Goal: Navigation & Orientation: Find specific page/section

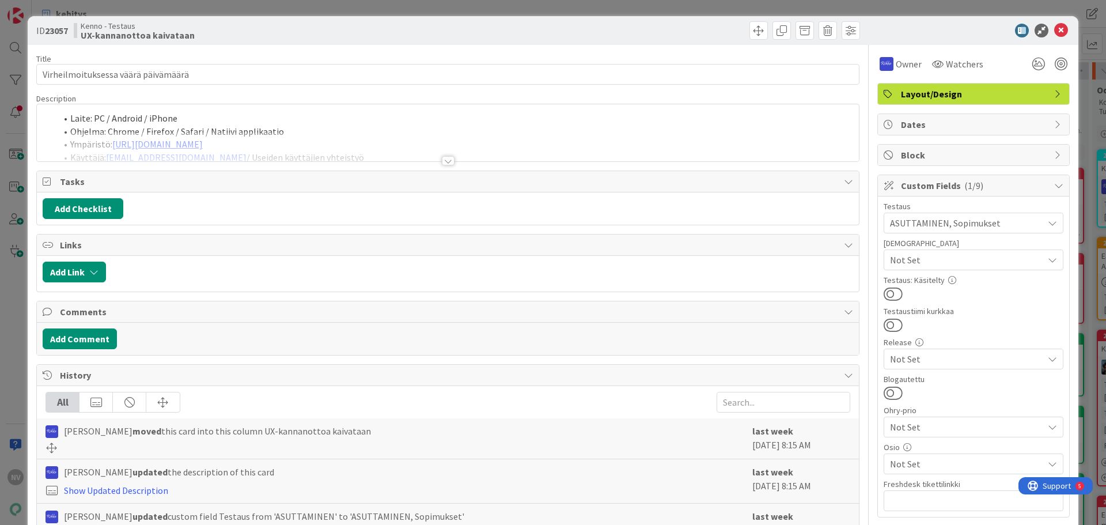
click at [442, 161] on div at bounding box center [448, 160] width 13 height 9
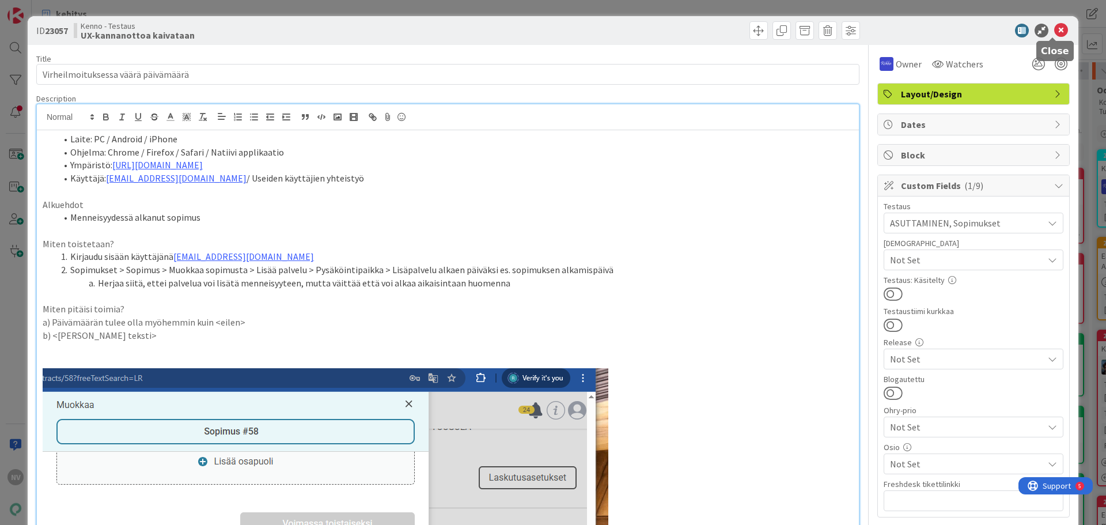
drag, startPoint x: 1053, startPoint y: 27, endPoint x: 1000, endPoint y: 28, distance: 53.0
click at [1054, 27] on icon at bounding box center [1061, 31] width 14 height 14
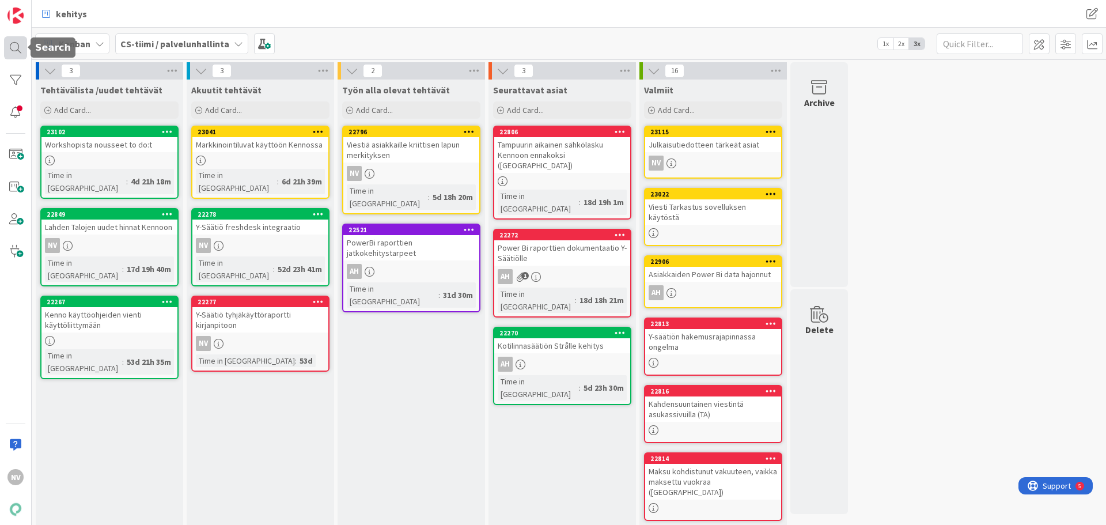
click at [10, 51] on div at bounding box center [15, 47] width 23 height 23
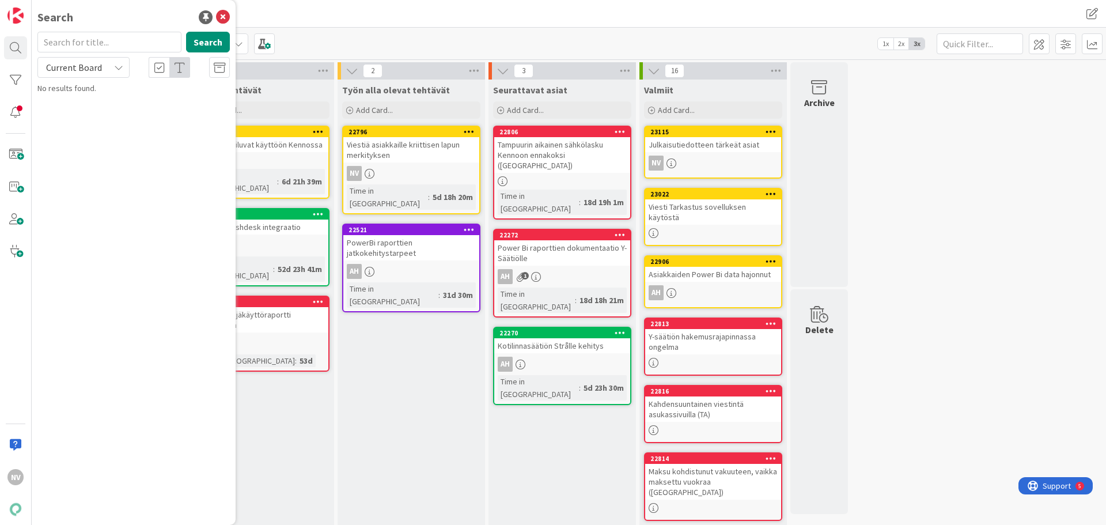
click at [89, 41] on input "text" at bounding box center [109, 42] width 144 height 21
type input "ri sanomat"
click at [116, 67] on icon at bounding box center [118, 67] width 9 height 9
click at [116, 106] on link "All Boards" at bounding box center [103, 115] width 131 height 21
click at [132, 103] on span "eLaskutilaukset tuonti ja tallennus Kennoon (" at bounding box center [142, 107] width 176 height 22
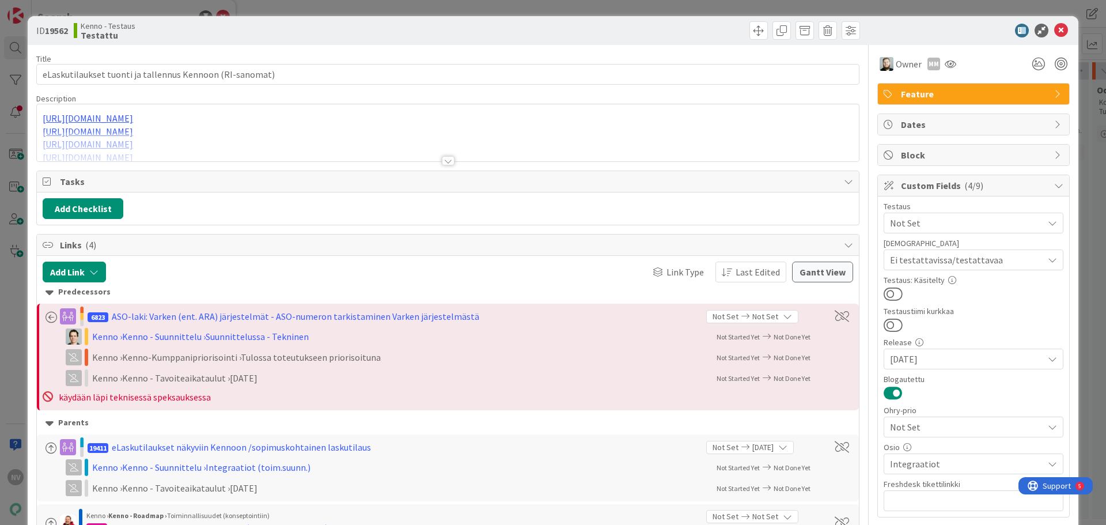
click at [446, 164] on div at bounding box center [448, 160] width 13 height 9
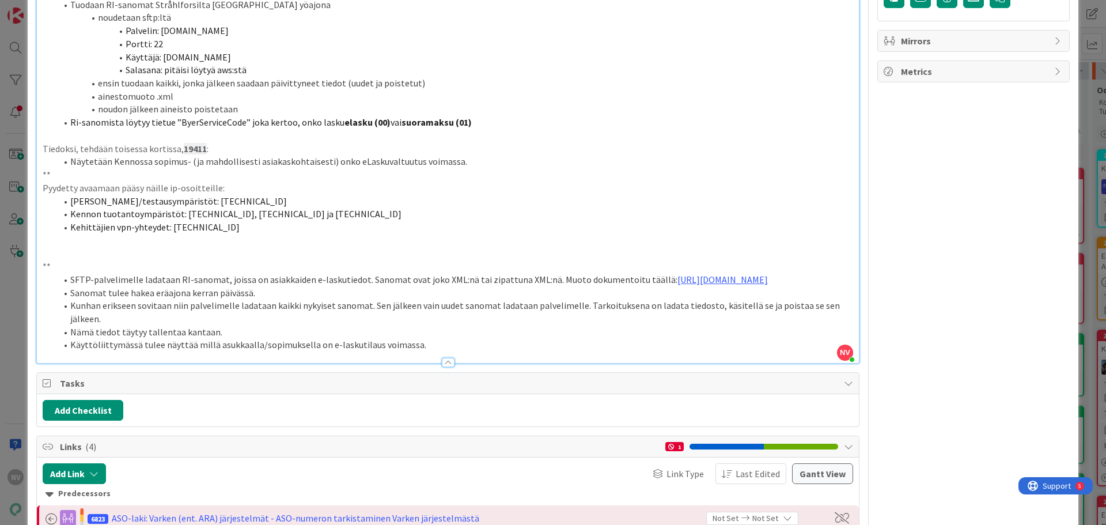
scroll to position [519, 0]
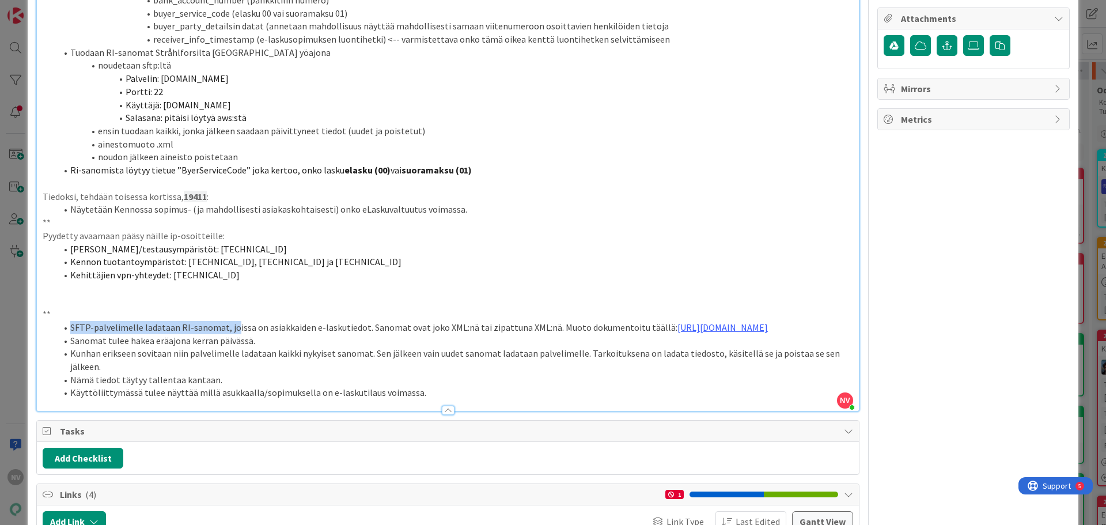
drag, startPoint x: 230, startPoint y: 327, endPoint x: 447, endPoint y: 315, distance: 216.4
click at [440, 316] on div "[URL][DOMAIN_NAME] [URL][DOMAIN_NAME] [URL][DOMAIN_NAME] [URL][DOMAIN_NAME] [UR…" at bounding box center [448, 11] width 822 height 799
click at [621, 295] on p at bounding box center [448, 300] width 811 height 13
click at [54, 19] on ol "Tekninen osuus : haetaan RI-sanomat Strålforsilta ja tallennetaan ne Kennon tie…" at bounding box center [448, 13] width 811 height 327
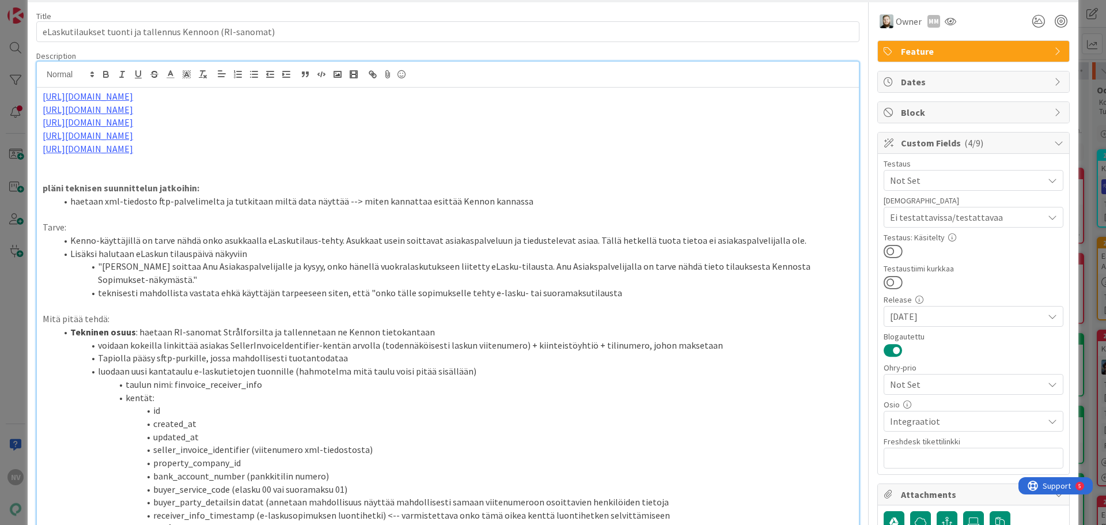
scroll to position [0, 0]
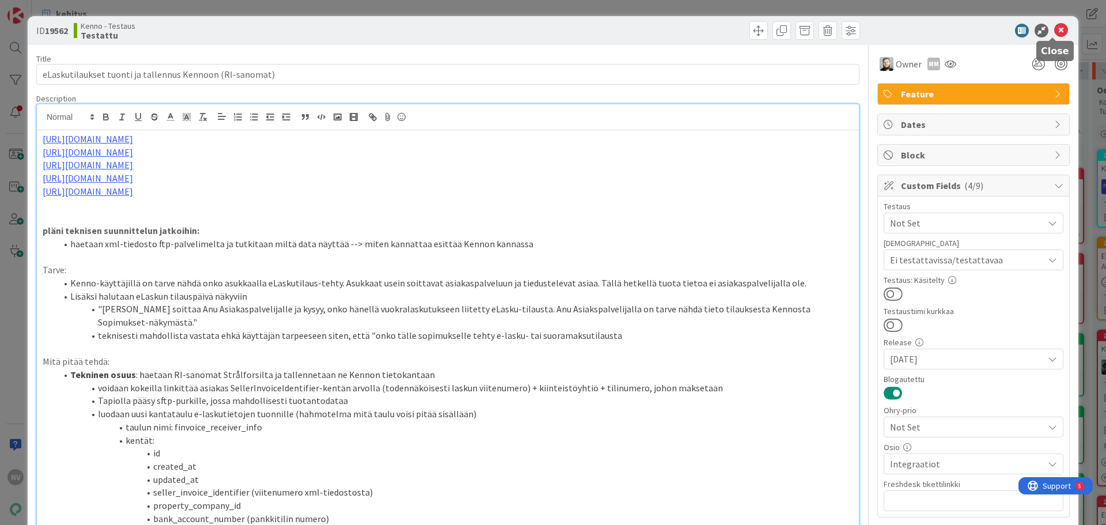
click at [1054, 32] on icon at bounding box center [1061, 31] width 14 height 14
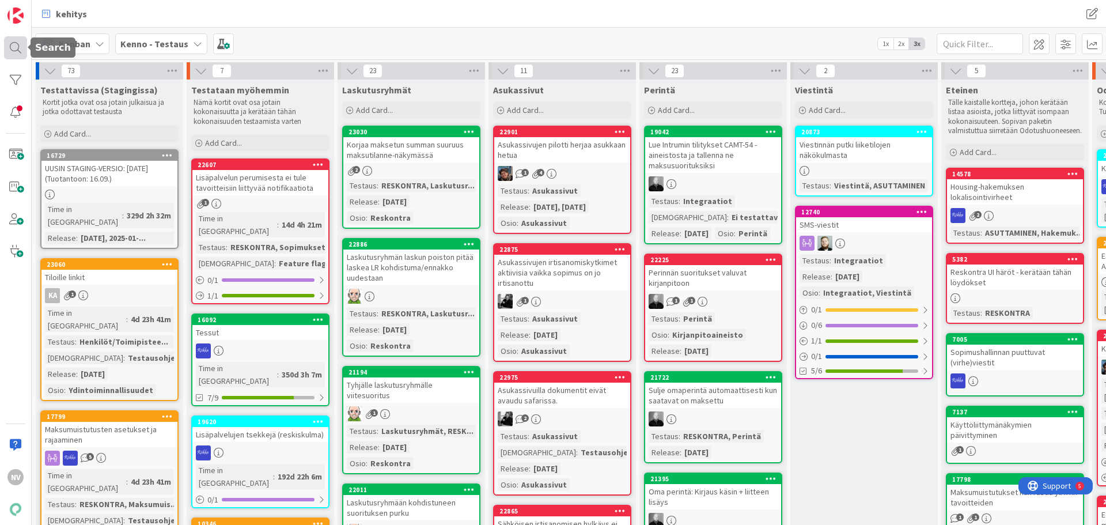
click at [17, 48] on div at bounding box center [15, 47] width 23 height 23
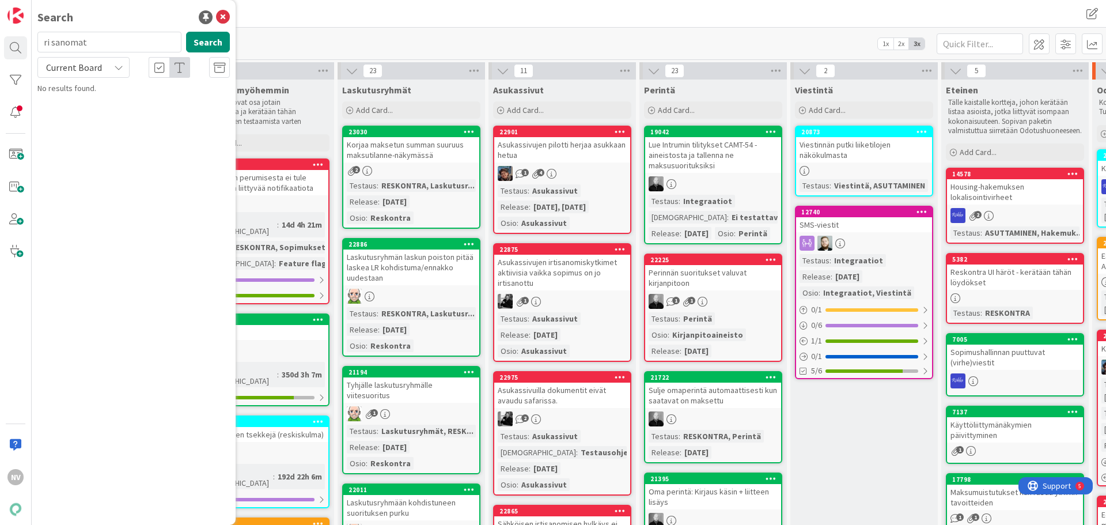
drag, startPoint x: 120, startPoint y: 40, endPoint x: 3, endPoint y: 43, distance: 116.4
click at [3, 43] on div "NV Search ri sanomat Search Current Board No results found." at bounding box center [16, 262] width 32 height 525
drag, startPoint x: 137, startPoint y: 43, endPoint x: 142, endPoint y: 40, distance: 6.7
click at [137, 42] on input "text" at bounding box center [109, 42] width 144 height 21
type input "netvisor"
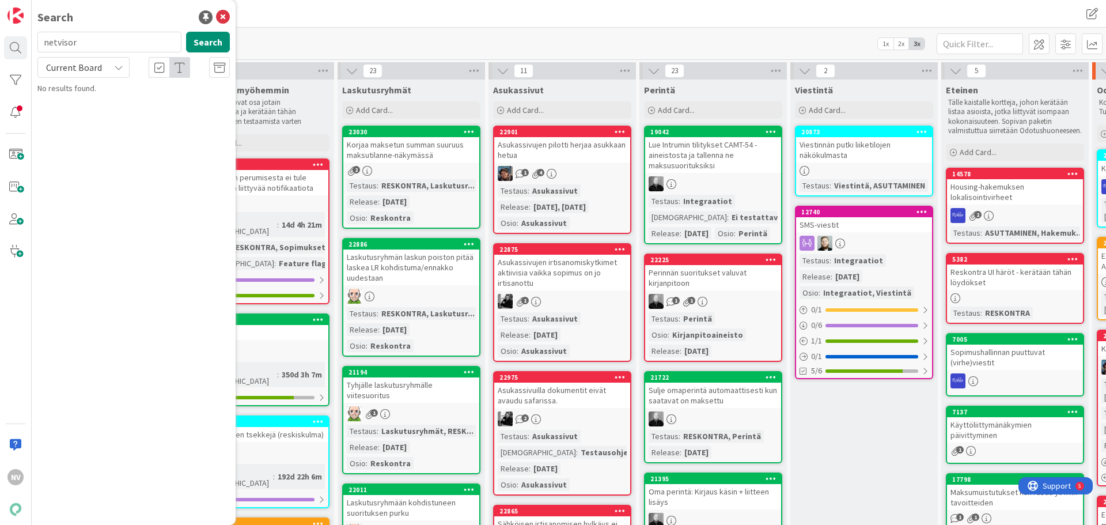
click at [123, 64] on icon at bounding box center [118, 67] width 9 height 9
click at [109, 111] on span "All Boards" at bounding box center [104, 115] width 120 height 17
click at [128, 95] on div "Kenno - Roadmap › Käyttöönottotaskit" at bounding box center [142, 90] width 176 height 10
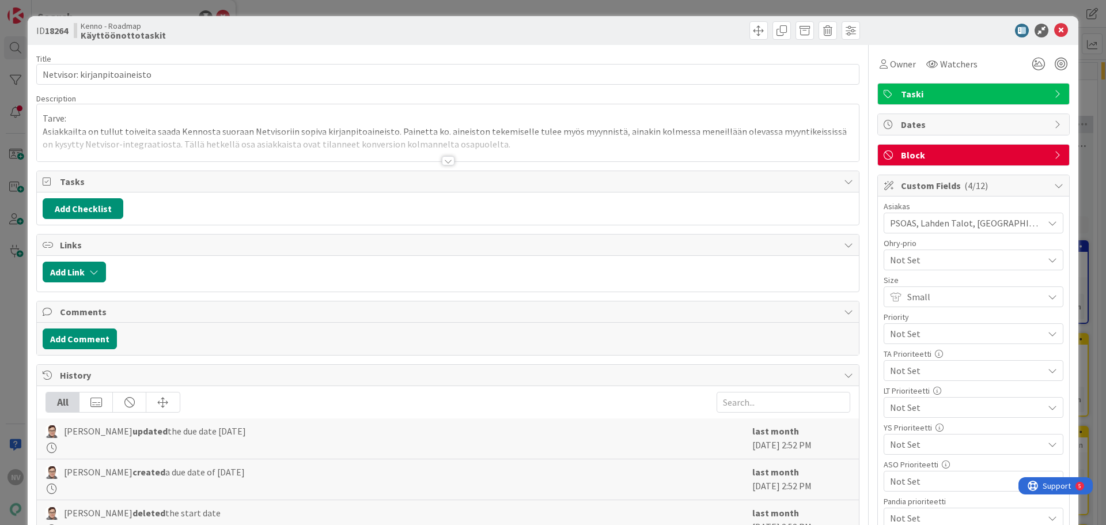
click at [442, 159] on div at bounding box center [448, 160] width 13 height 9
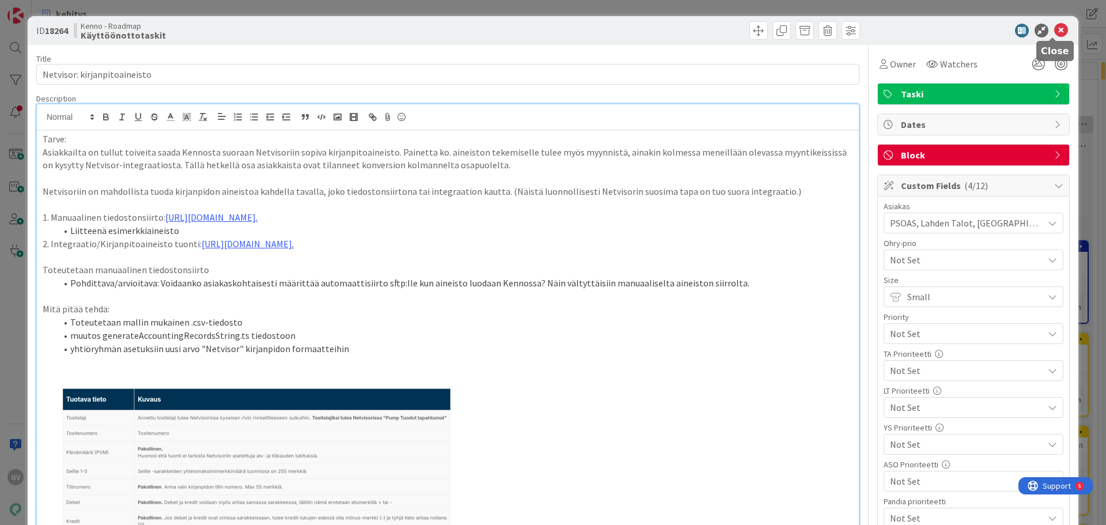
click at [1054, 27] on icon at bounding box center [1061, 31] width 14 height 14
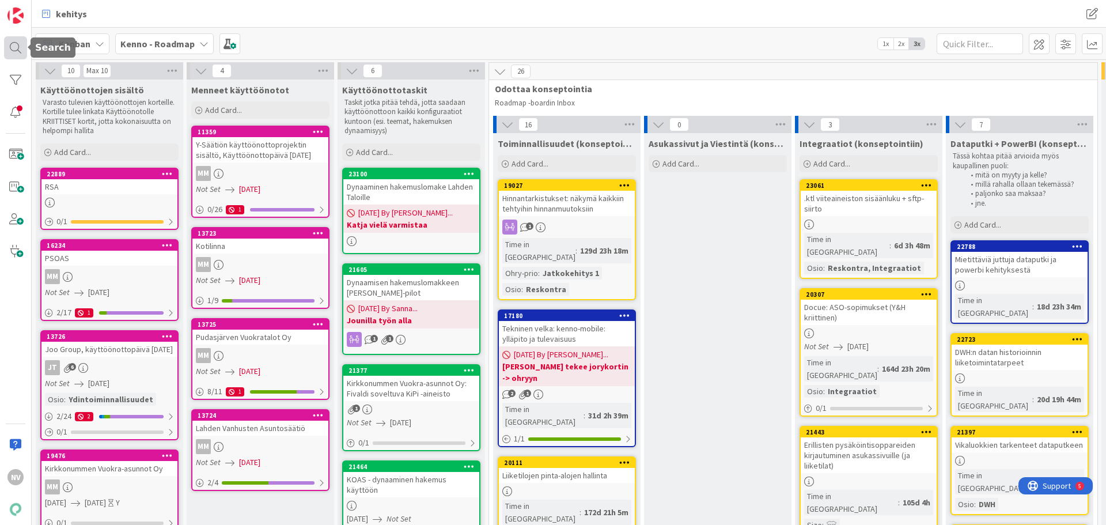
click at [18, 46] on div at bounding box center [15, 47] width 23 height 23
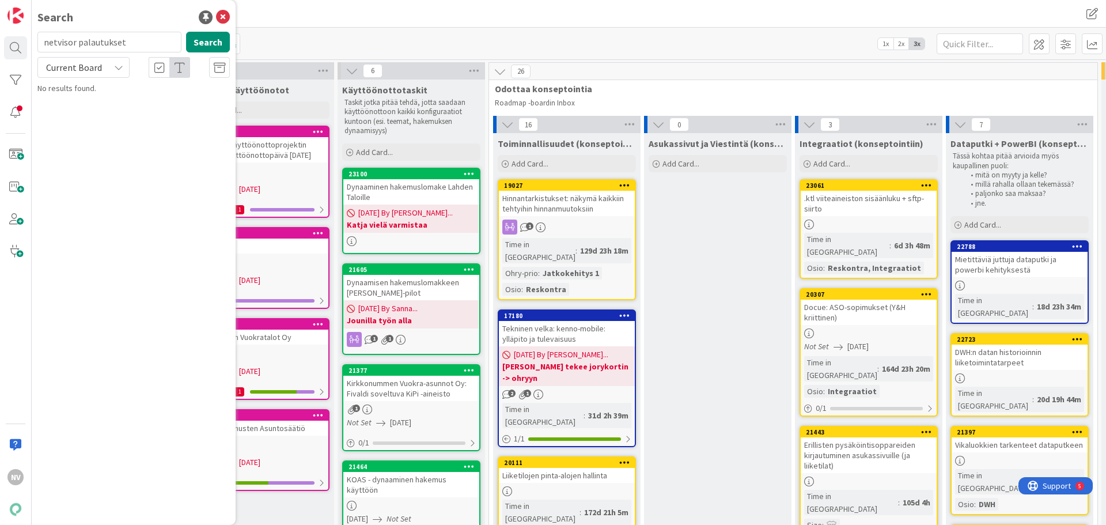
type input "netvisor palautukset"
click at [119, 65] on icon at bounding box center [118, 67] width 9 height 9
click at [103, 111] on span "All Boards" at bounding box center [104, 115] width 120 height 17
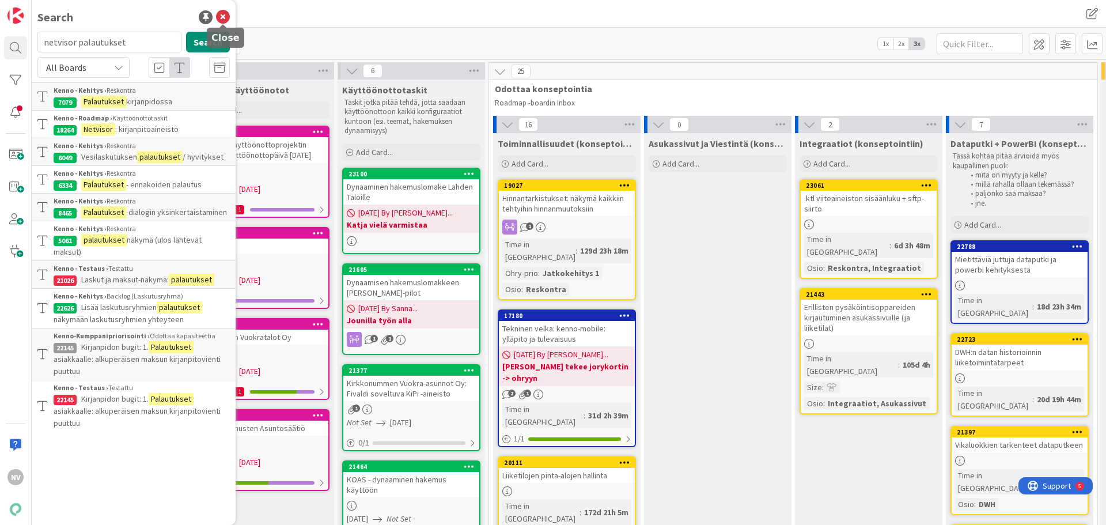
click at [225, 13] on icon at bounding box center [223, 17] width 14 height 14
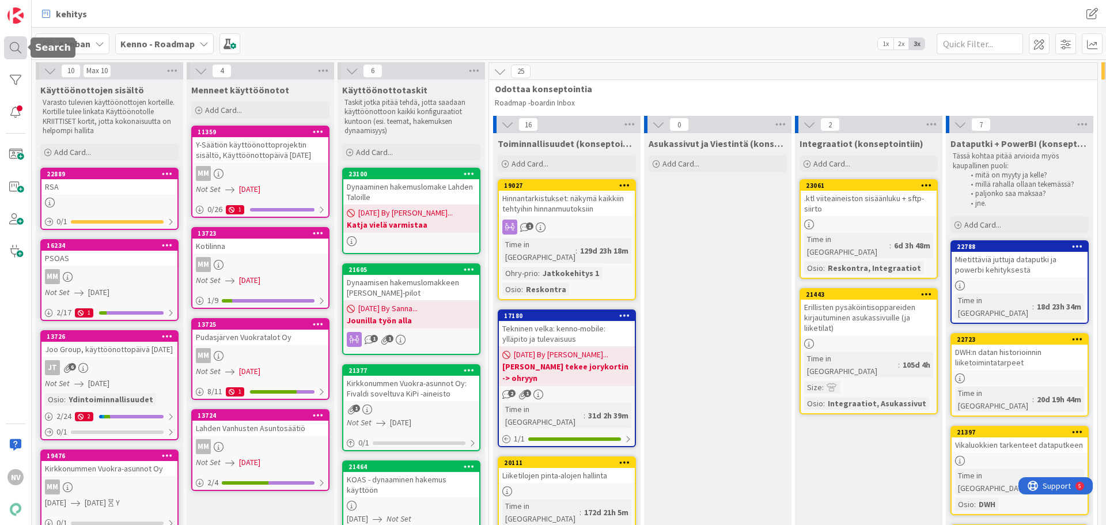
click at [13, 55] on div at bounding box center [15, 47] width 23 height 23
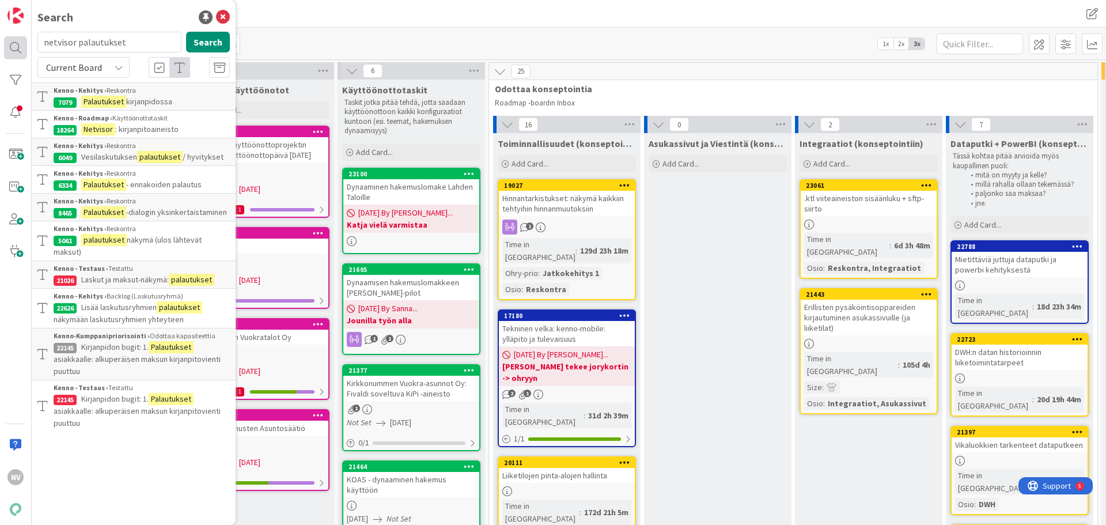
drag, startPoint x: 60, startPoint y: 40, endPoint x: 16, endPoint y: 50, distance: 45.4
click at [2, 46] on div "NV Search netvisor palautukset Search Current Board Kenno - Kehitys › Reskontra…" at bounding box center [16, 262] width 32 height 525
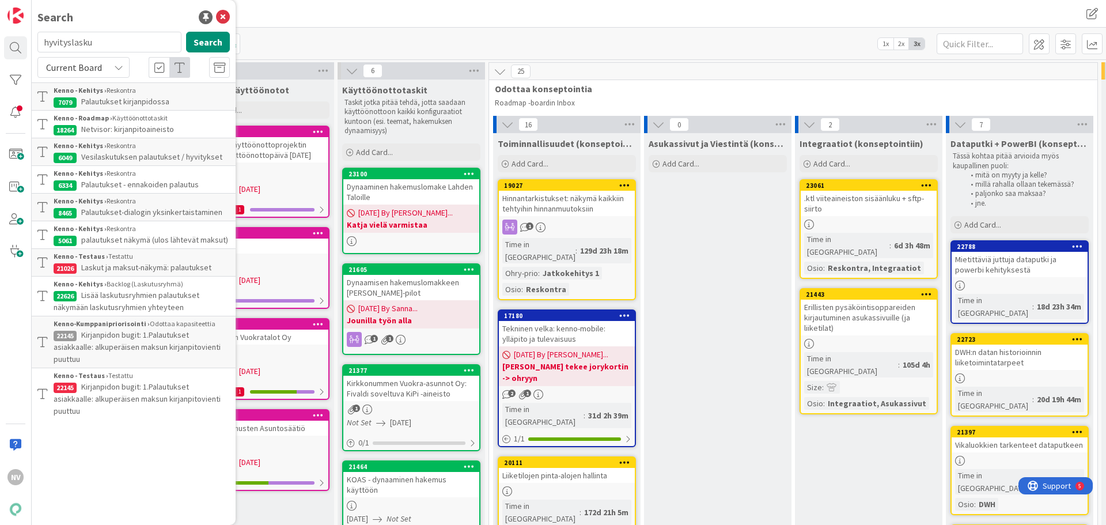
type input "hyvityslasku"
click at [123, 70] on div "Current Board" at bounding box center [83, 67] width 92 height 21
click at [110, 111] on span "All Boards" at bounding box center [104, 115] width 120 height 17
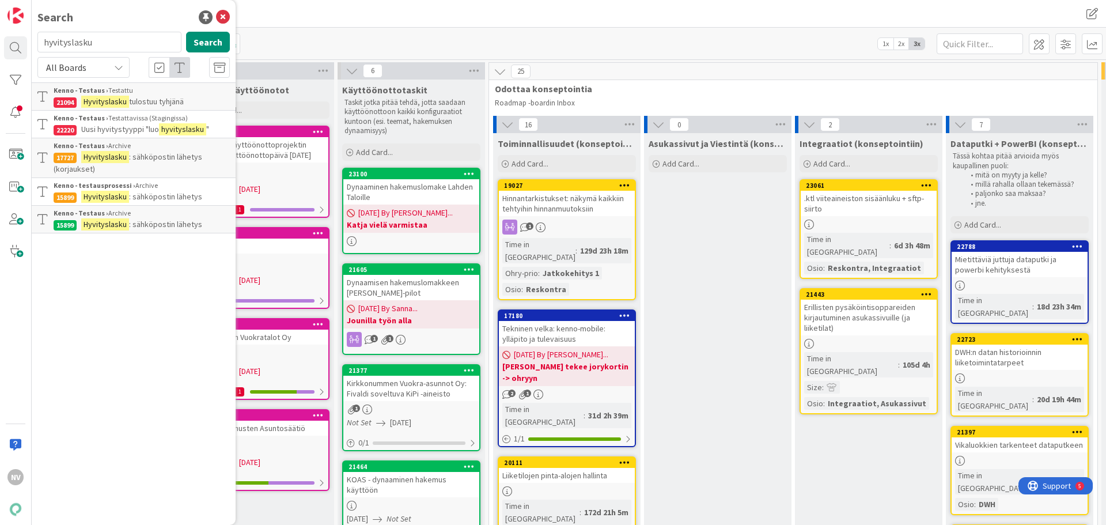
click at [165, 152] on span ": sähköpostin lähetys (korjaukset)" at bounding box center [128, 163] width 149 height 22
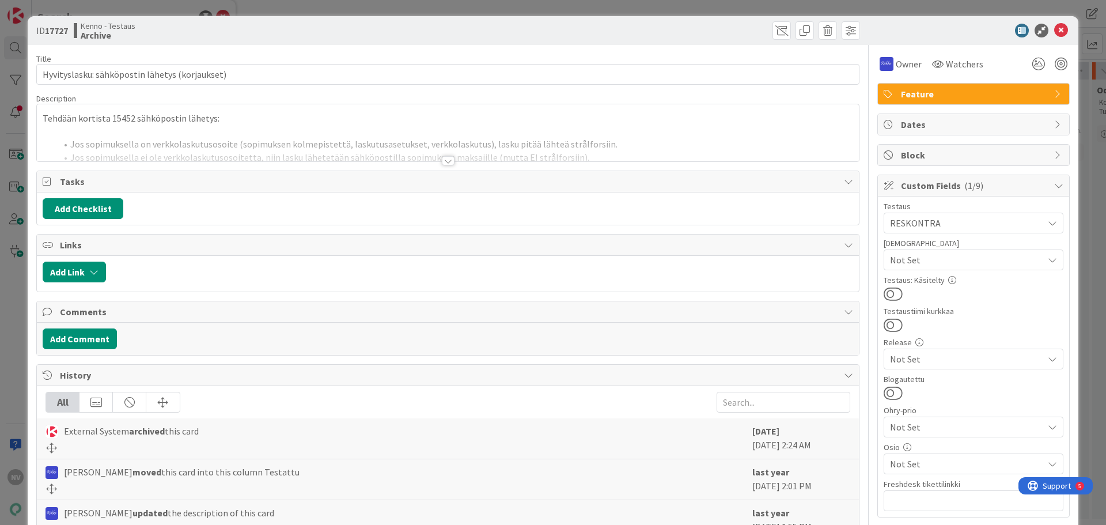
click at [449, 159] on div at bounding box center [448, 160] width 13 height 9
click at [1059, 35] on icon at bounding box center [1061, 31] width 14 height 14
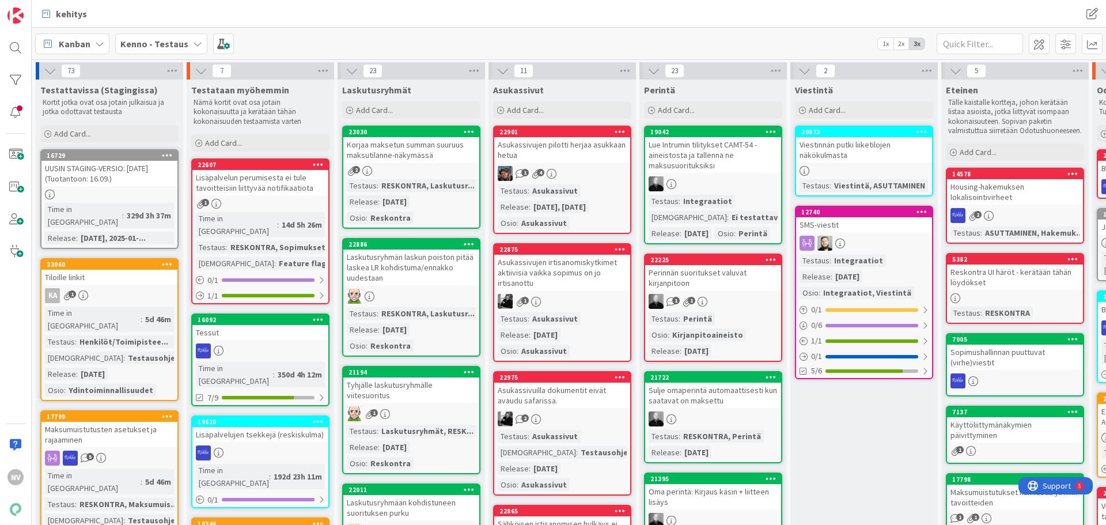
click at [186, 43] on div "Kenno - Testaus" at bounding box center [161, 43] width 92 height 21
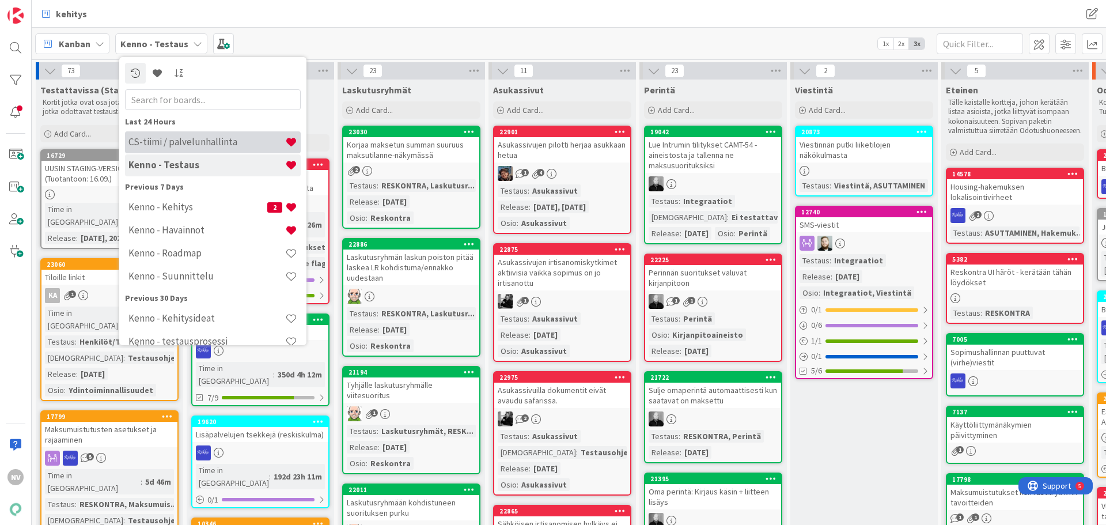
click at [205, 145] on h4 "CS-tiimi / palvelunhallinta" at bounding box center [206, 142] width 157 height 12
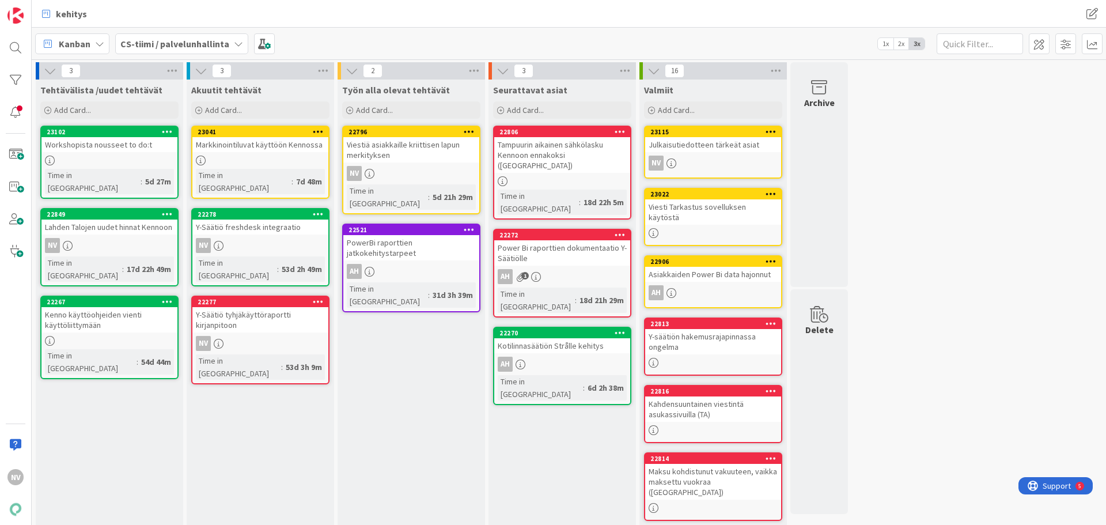
click at [247, 150] on div "Markkinointiluvat käyttöön Kennossa" at bounding box center [260, 144] width 136 height 15
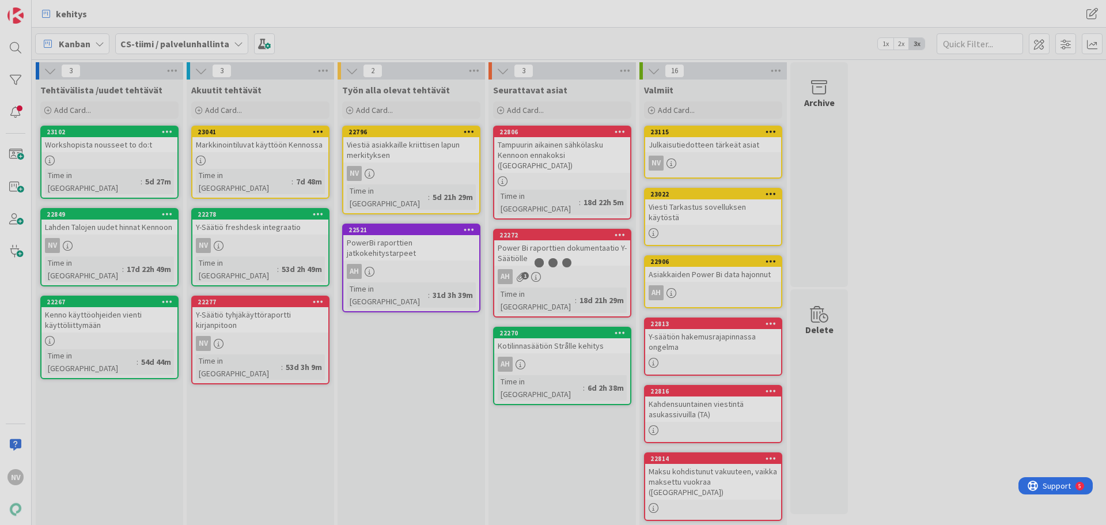
click at [247, 150] on div at bounding box center [553, 262] width 1106 height 525
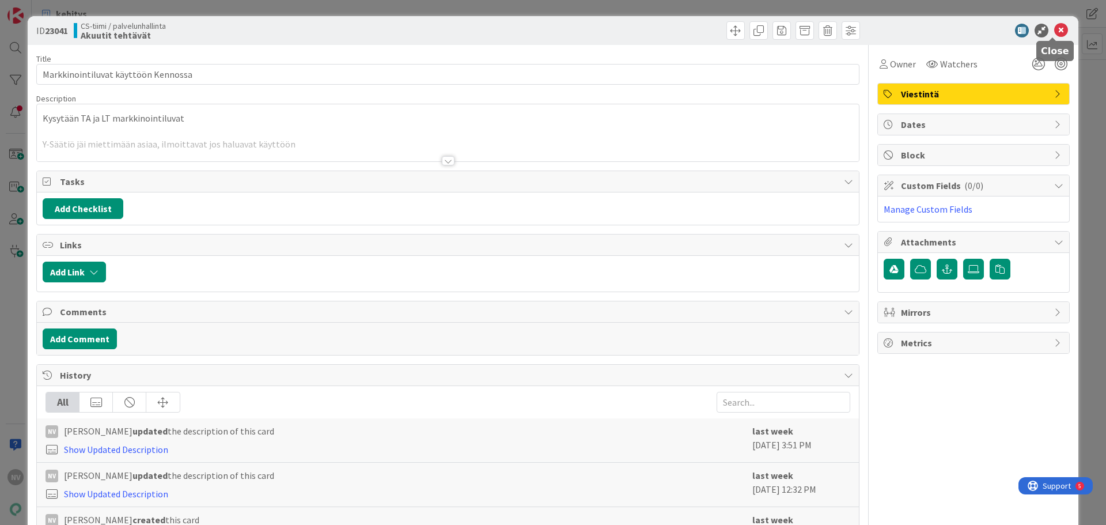
click at [1054, 31] on icon at bounding box center [1061, 31] width 14 height 14
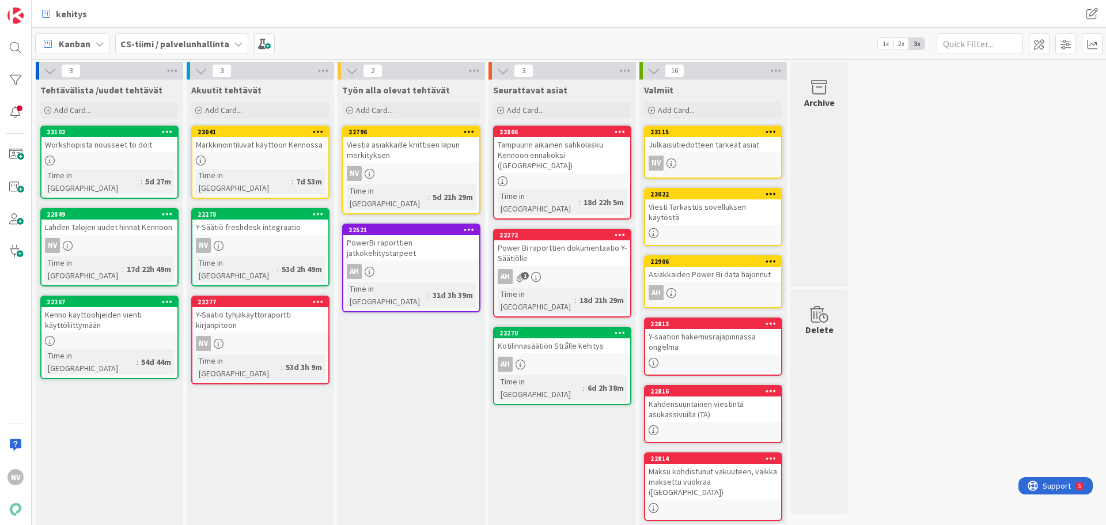
click at [124, 149] on div "Workshopista nousseet to do:t" at bounding box center [109, 144] width 136 height 15
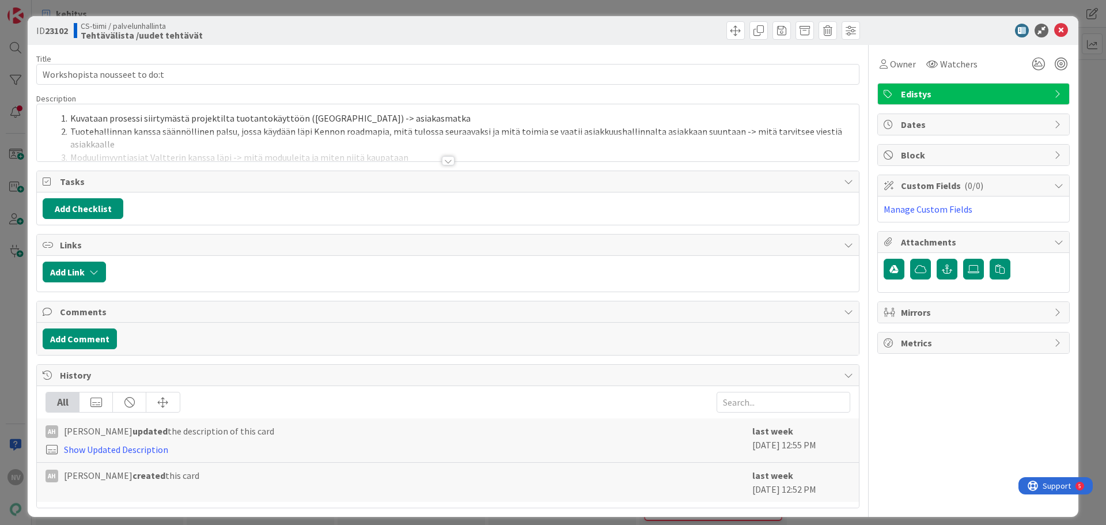
click at [448, 160] on div at bounding box center [448, 160] width 13 height 9
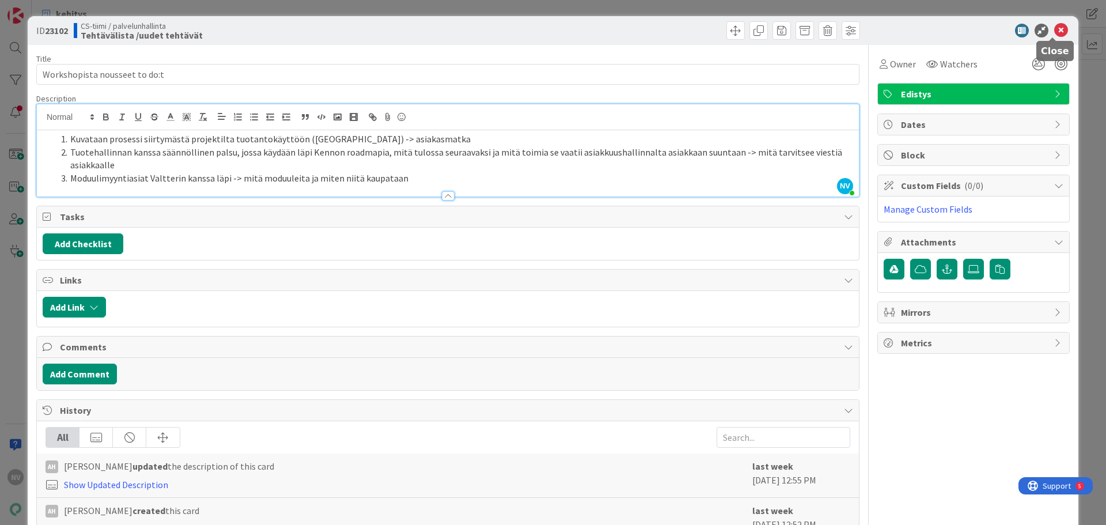
click at [1050, 37] on body "NV kehitys kehitys Kanban CS-tiimi / palvelunhallinta 1x 2x 3x 3 Tehtävälista /…" at bounding box center [553, 262] width 1106 height 525
click at [1054, 31] on icon at bounding box center [1061, 31] width 14 height 14
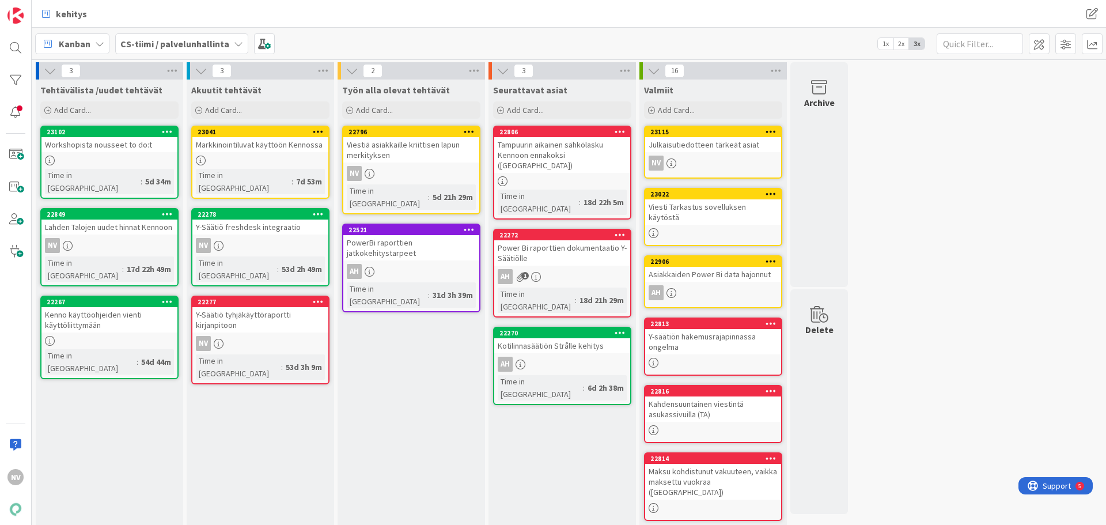
click at [256, 145] on div "Markkinointiluvat käyttöön Kennossa" at bounding box center [260, 144] width 136 height 15
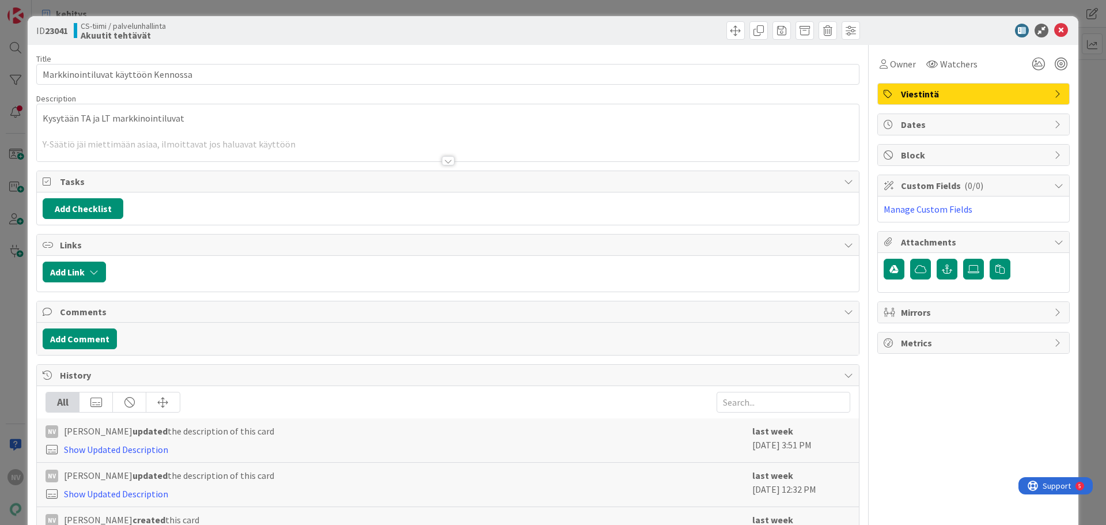
click at [443, 161] on div at bounding box center [448, 160] width 13 height 9
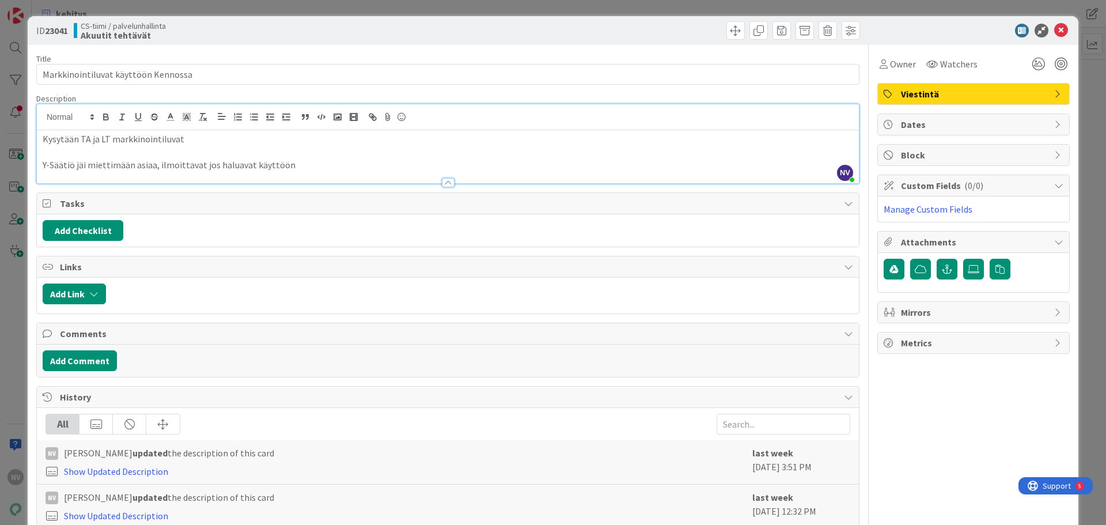
click at [340, 165] on p "Y-Säätiö jäi miettimään asiaa, ilmoittavat jos haluavat käyttöön" at bounding box center [448, 164] width 811 height 13
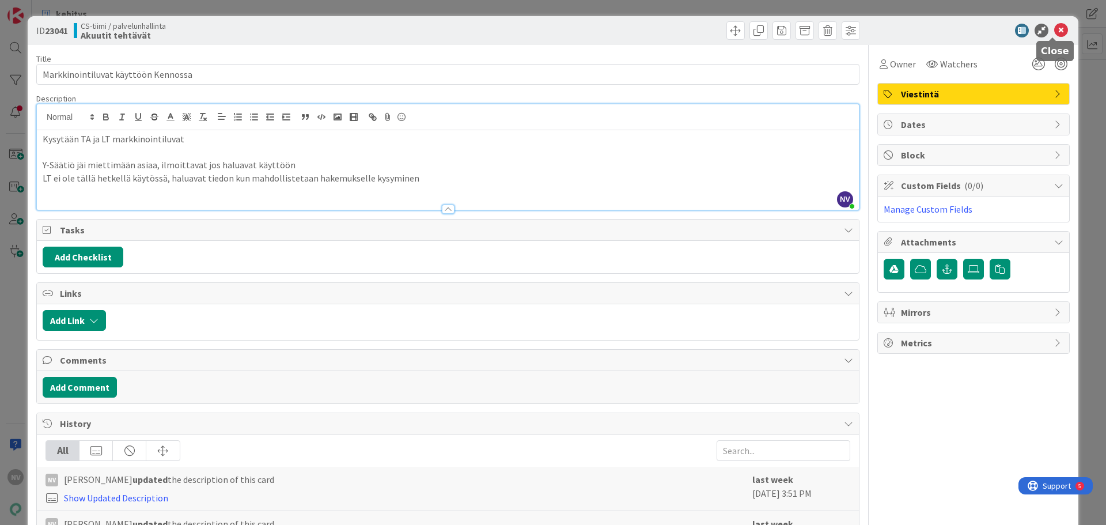
click at [1054, 32] on icon at bounding box center [1061, 31] width 14 height 14
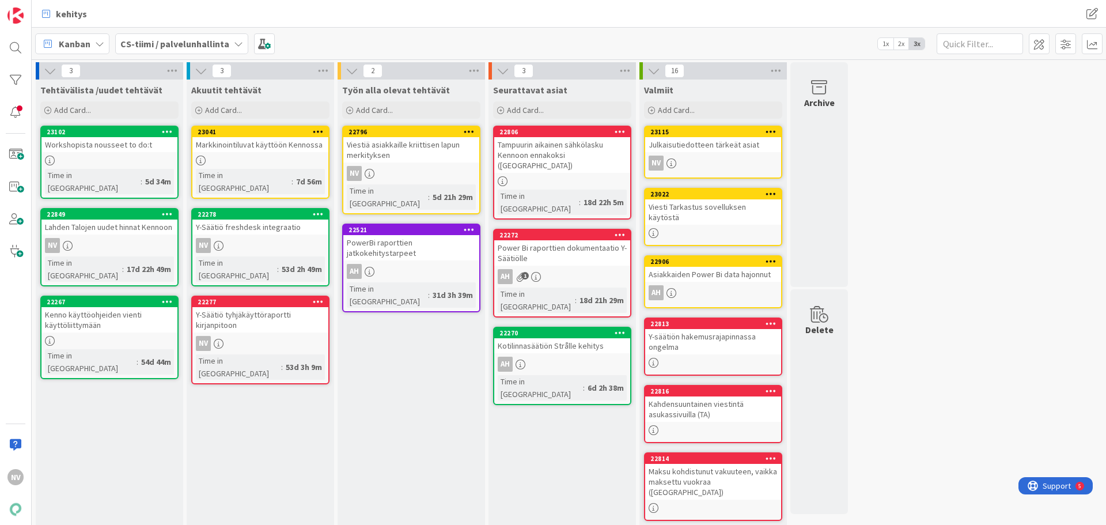
click at [321, 297] on icon at bounding box center [318, 301] width 11 height 8
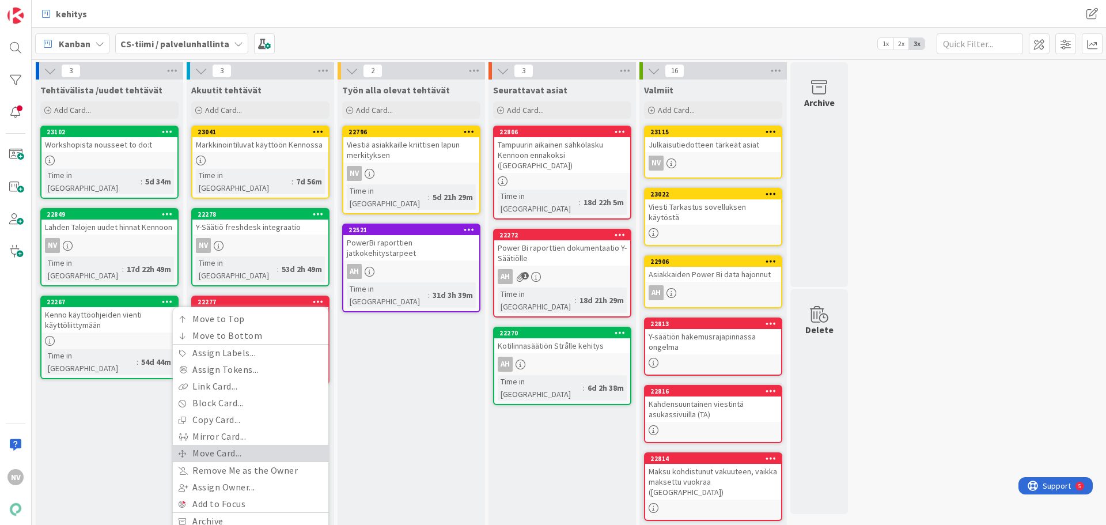
click at [279, 445] on link "Move Card..." at bounding box center [251, 453] width 156 height 17
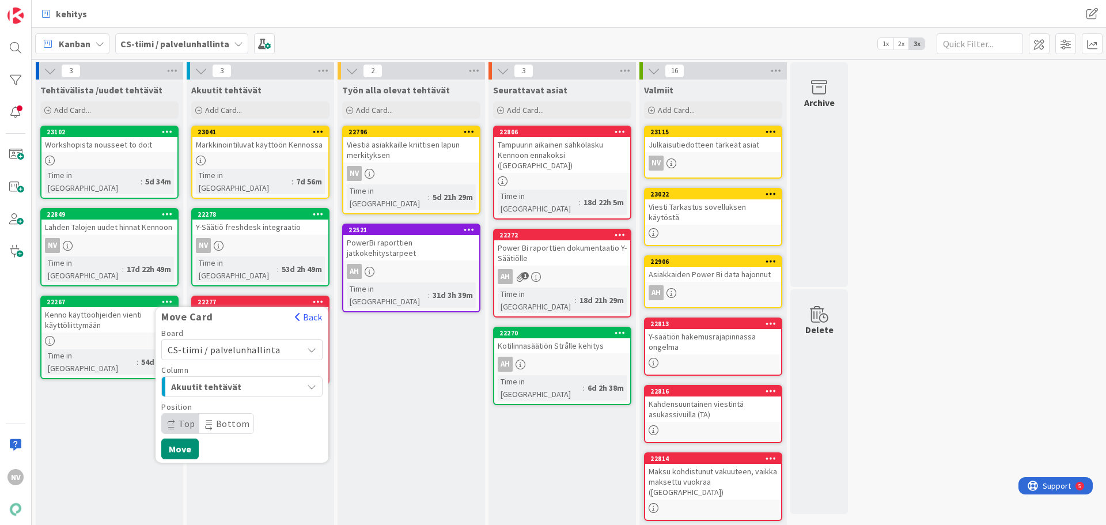
click at [308, 382] on icon "button" at bounding box center [311, 386] width 9 height 9
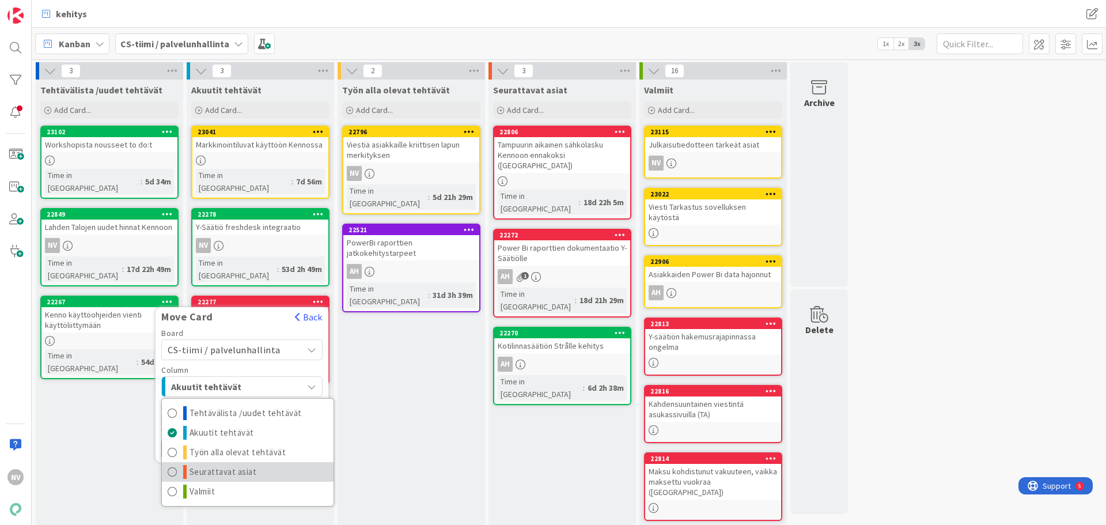
click at [285, 462] on link "Seurattavat asiat" at bounding box center [248, 472] width 172 height 20
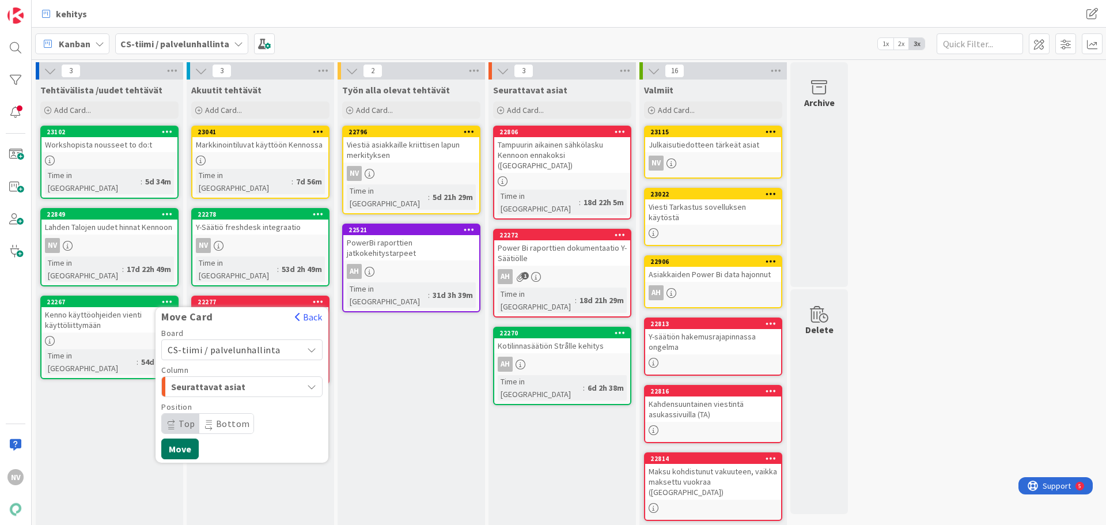
click at [187, 438] on button "Move" at bounding box center [179, 448] width 37 height 21
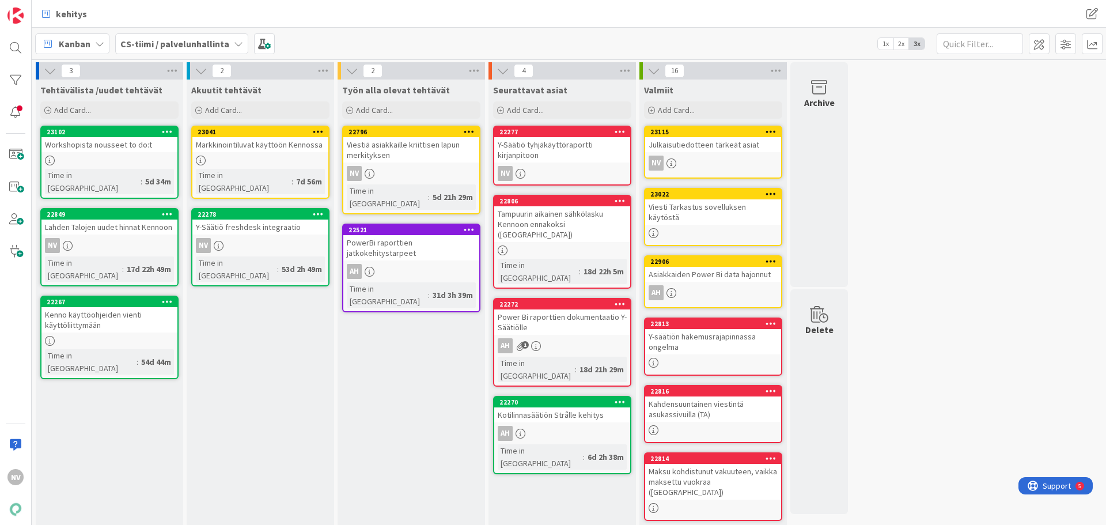
click at [390, 235] on div "PowerBi raporttien jatkokehitystarpeet" at bounding box center [411, 247] width 136 height 25
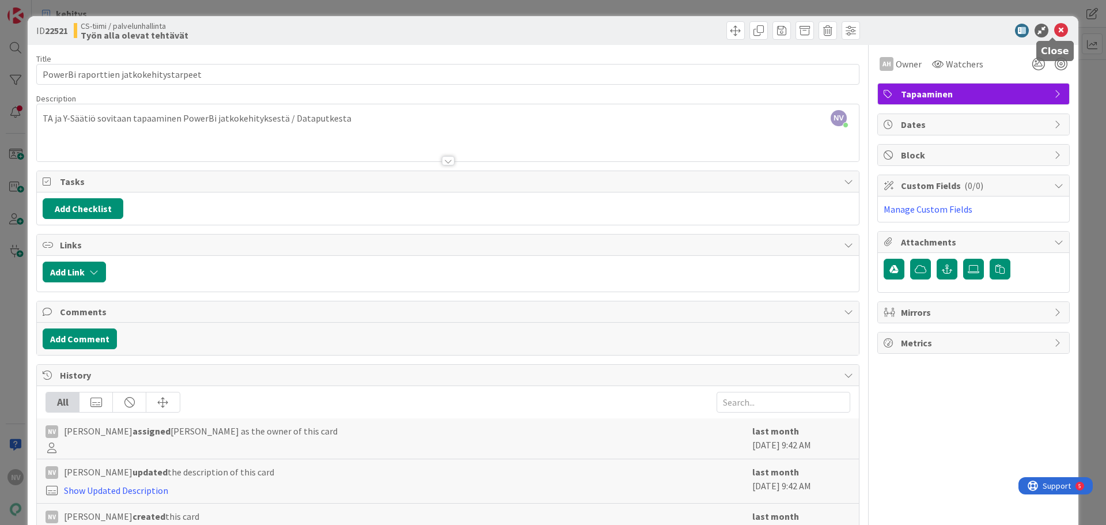
click at [1056, 28] on icon at bounding box center [1061, 31] width 14 height 14
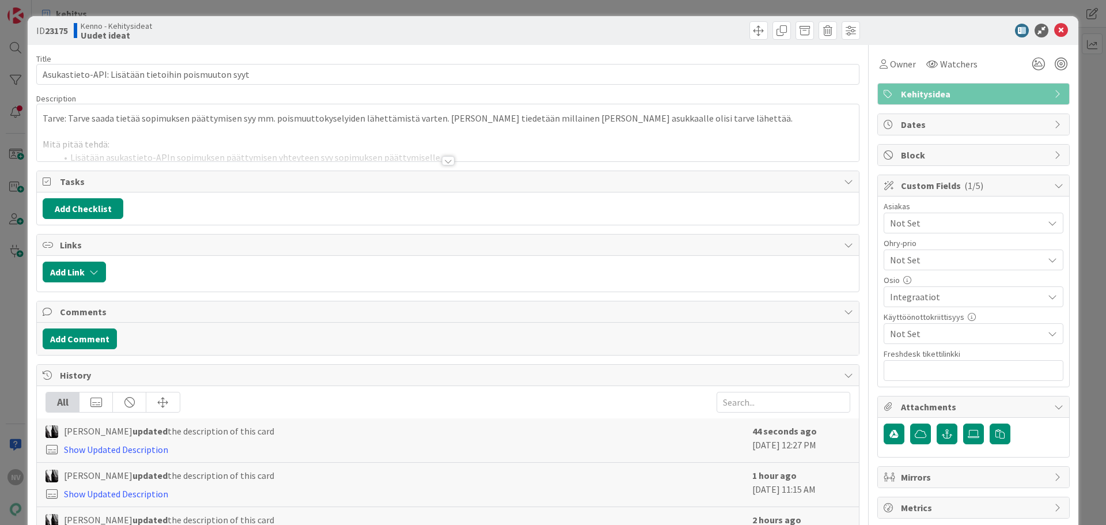
click at [442, 160] on div at bounding box center [448, 160] width 13 height 9
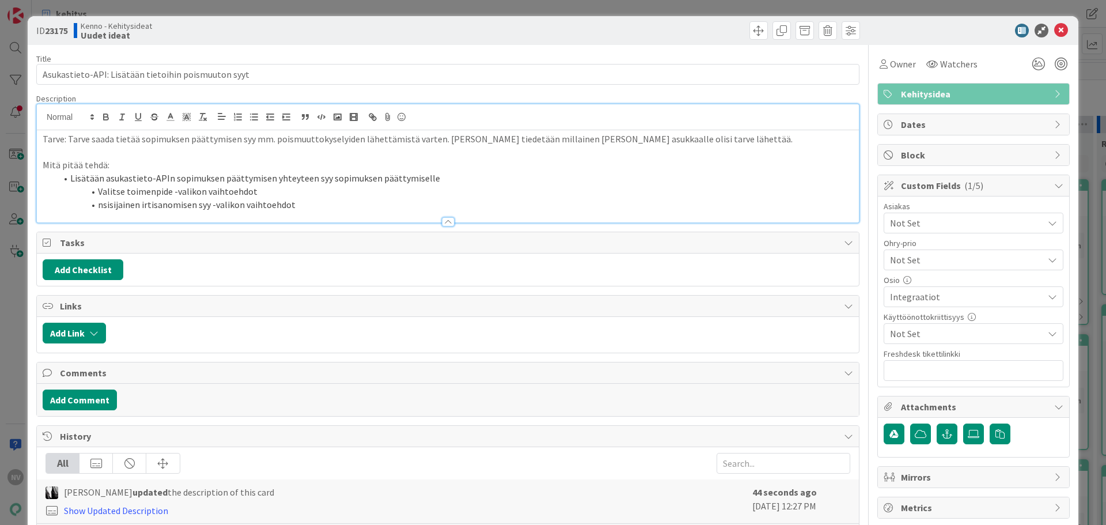
click at [442, 163] on p "Mitä pitää tehdä:" at bounding box center [448, 164] width 811 height 13
